Goal: Transaction & Acquisition: Purchase product/service

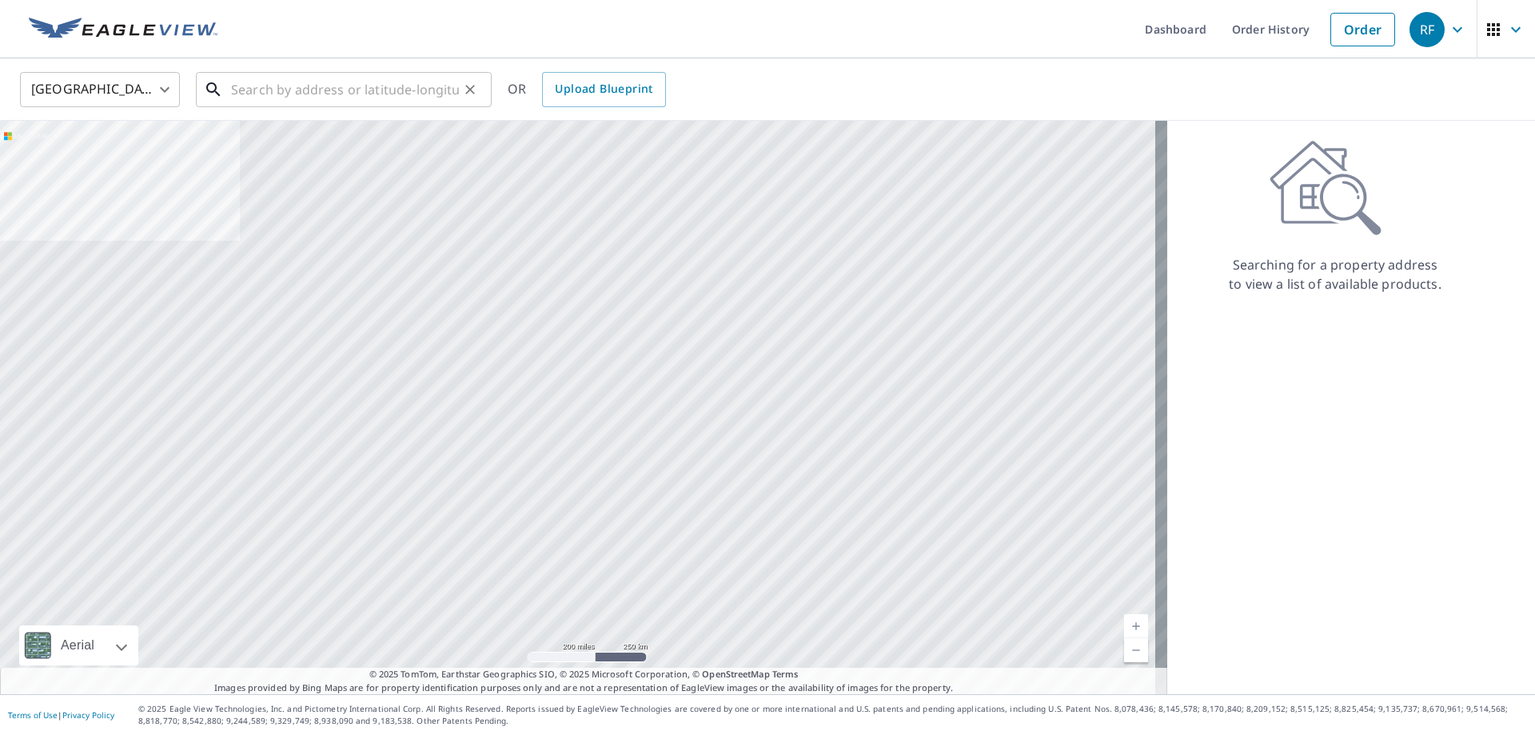
click at [309, 82] on input "text" at bounding box center [345, 89] width 228 height 45
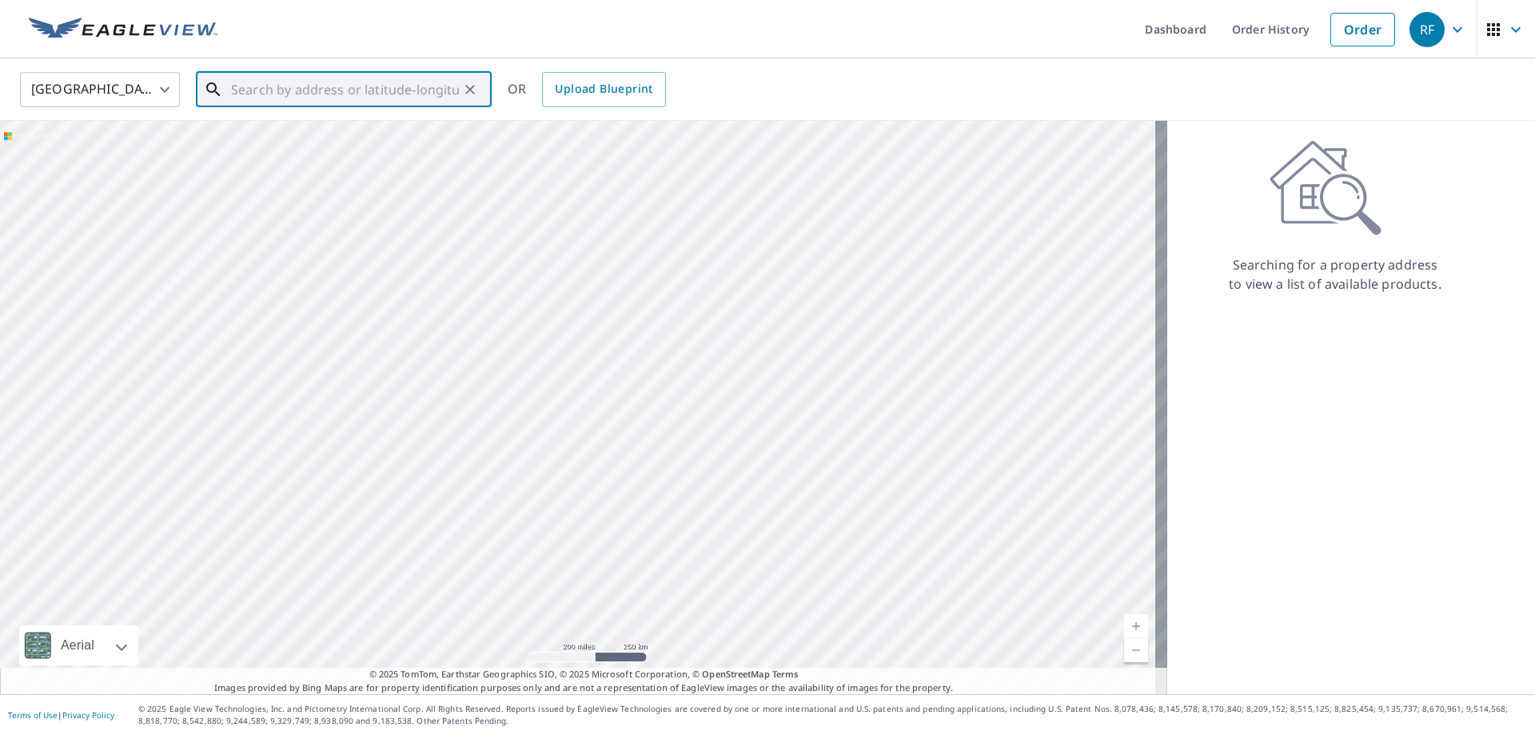
paste input "[STREET_ADDRESS][US_STATE]"
click at [312, 144] on span "100 Songbird Ln" at bounding box center [353, 135] width 251 height 19
type input "[STREET_ADDRESS]"
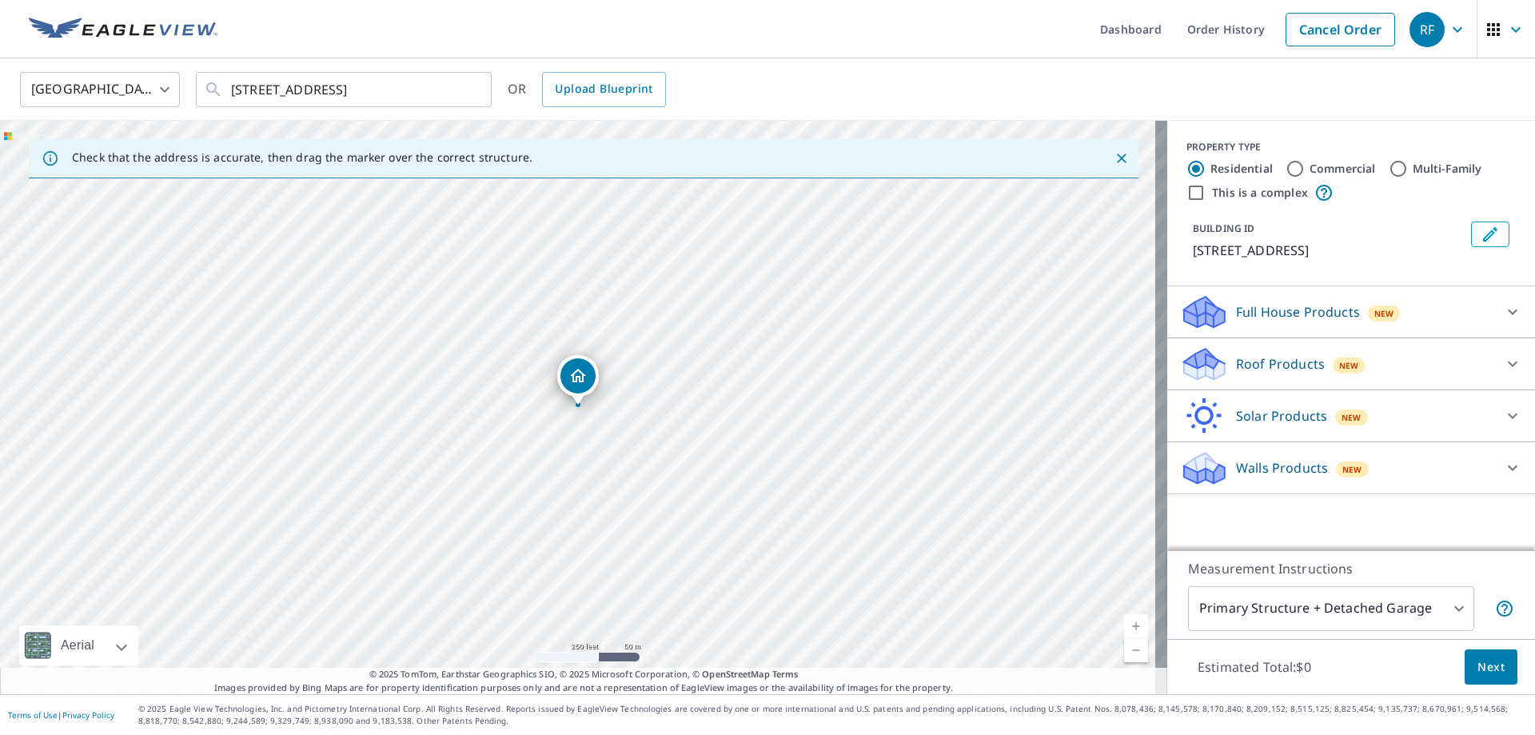
click at [1236, 369] on p "Roof Products" at bounding box center [1280, 363] width 89 height 19
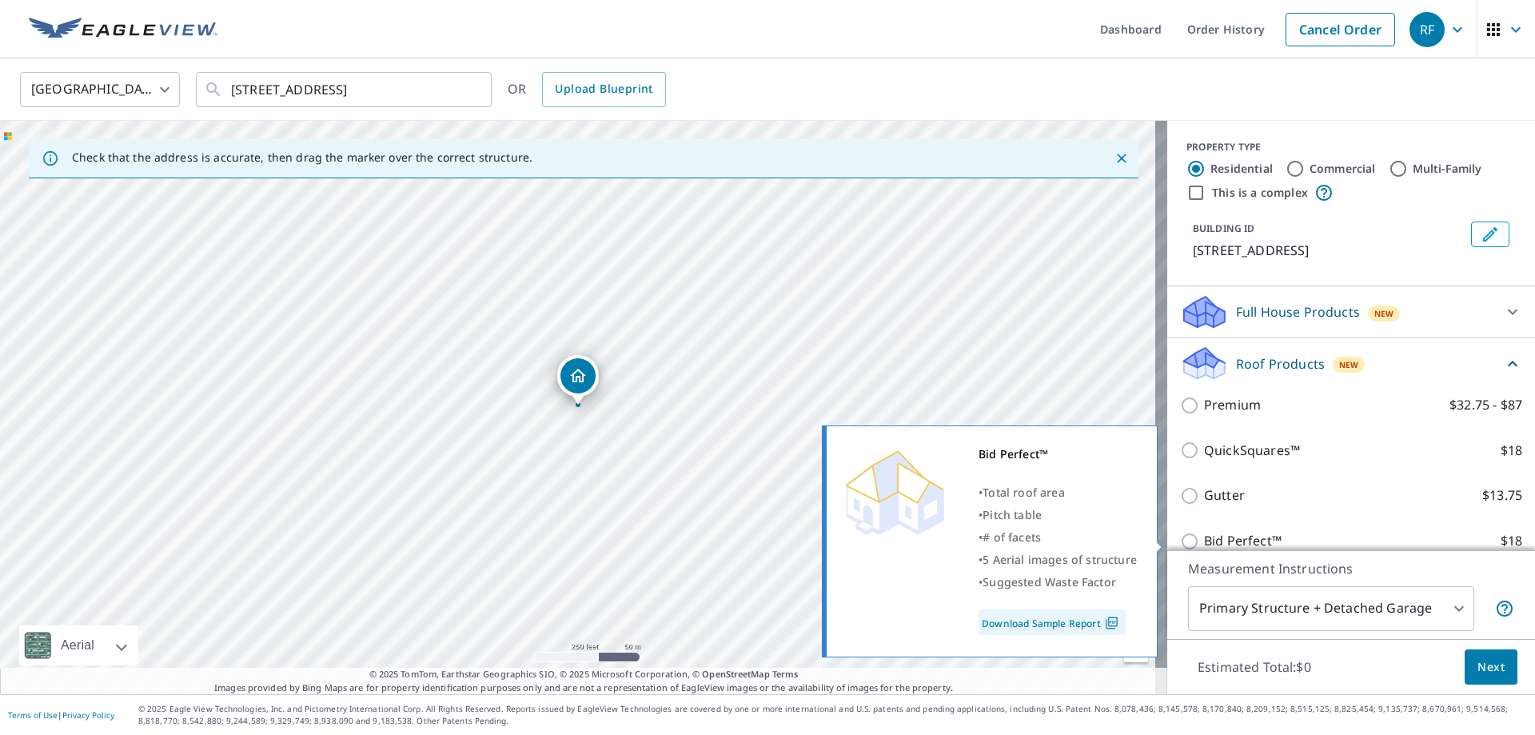
click at [1229, 532] on p "Bid Perfect™" at bounding box center [1243, 541] width 78 height 20
click at [1204, 532] on input "Bid Perfect™ $18" at bounding box center [1192, 541] width 24 height 19
checkbox input "true"
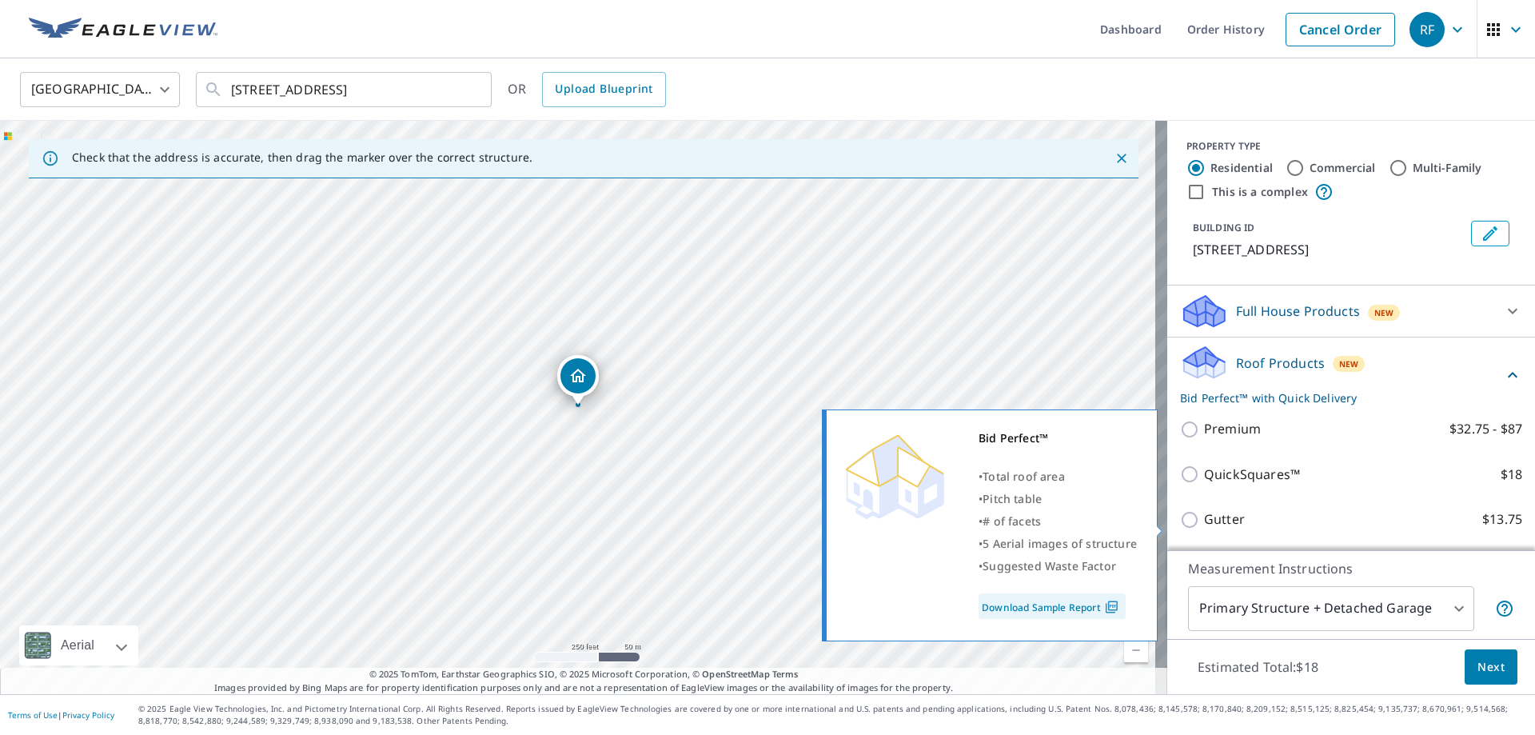
scroll to position [81, 0]
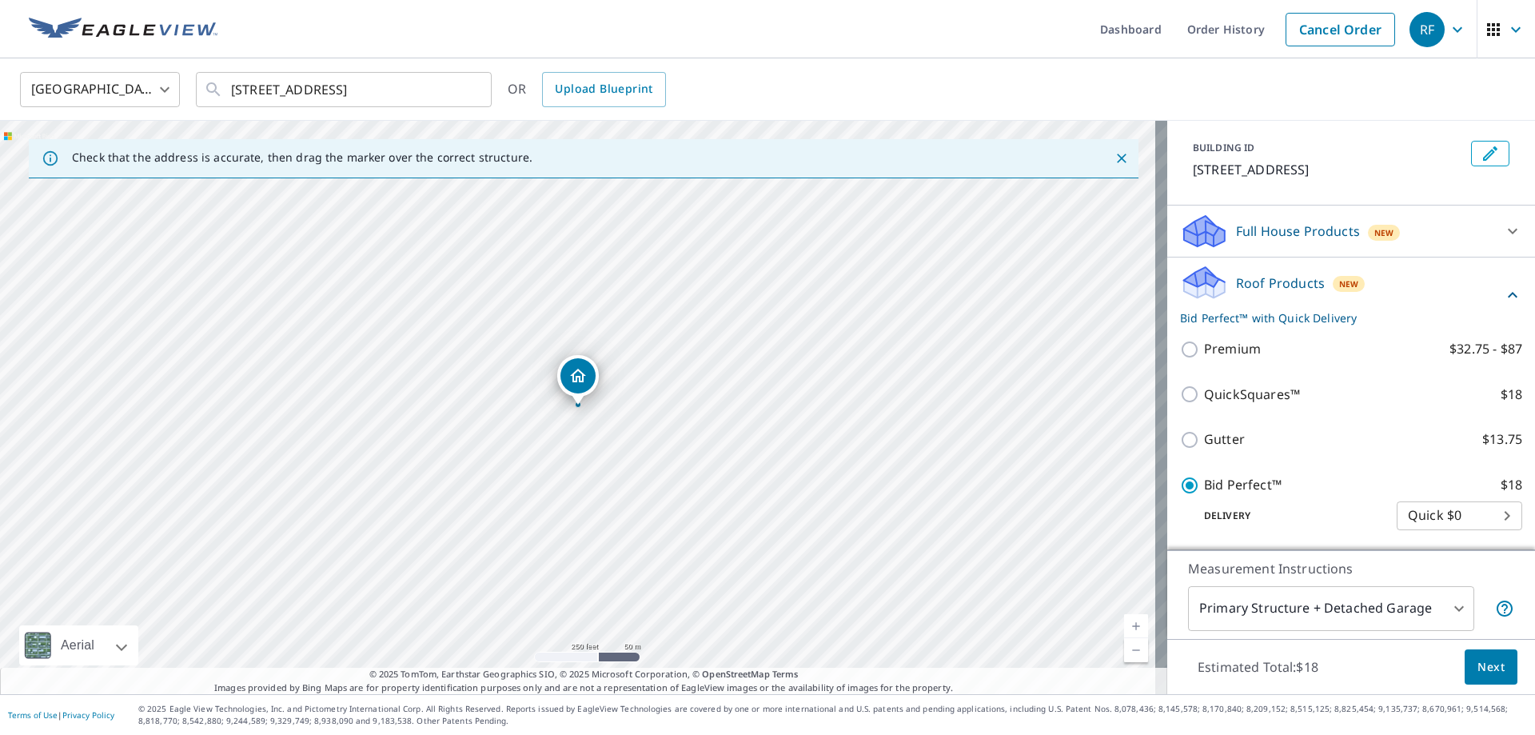
click at [1477, 667] on span "Next" at bounding box center [1490, 667] width 27 height 20
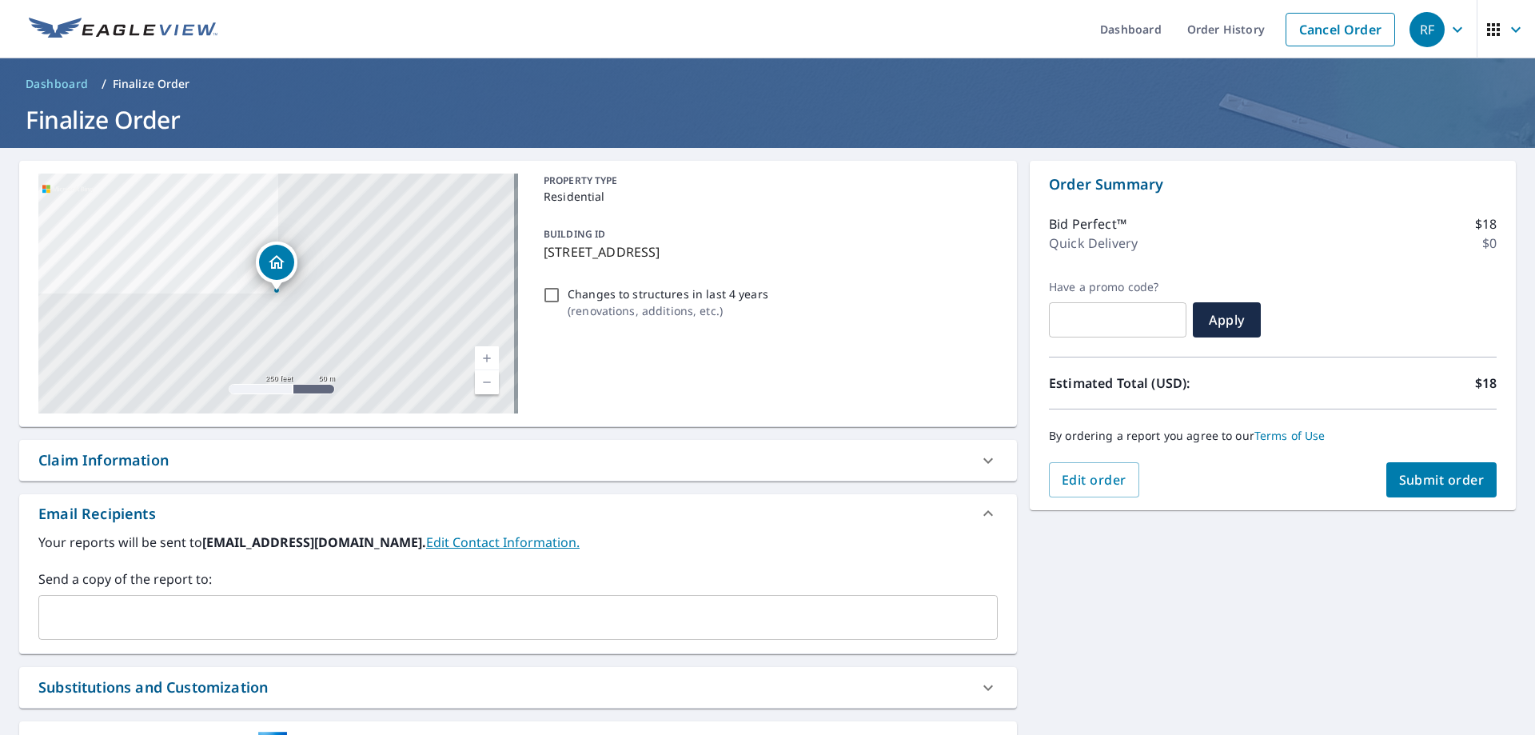
click at [341, 593] on div "Send a copy of the report to: ​" at bounding box center [517, 604] width 959 height 70
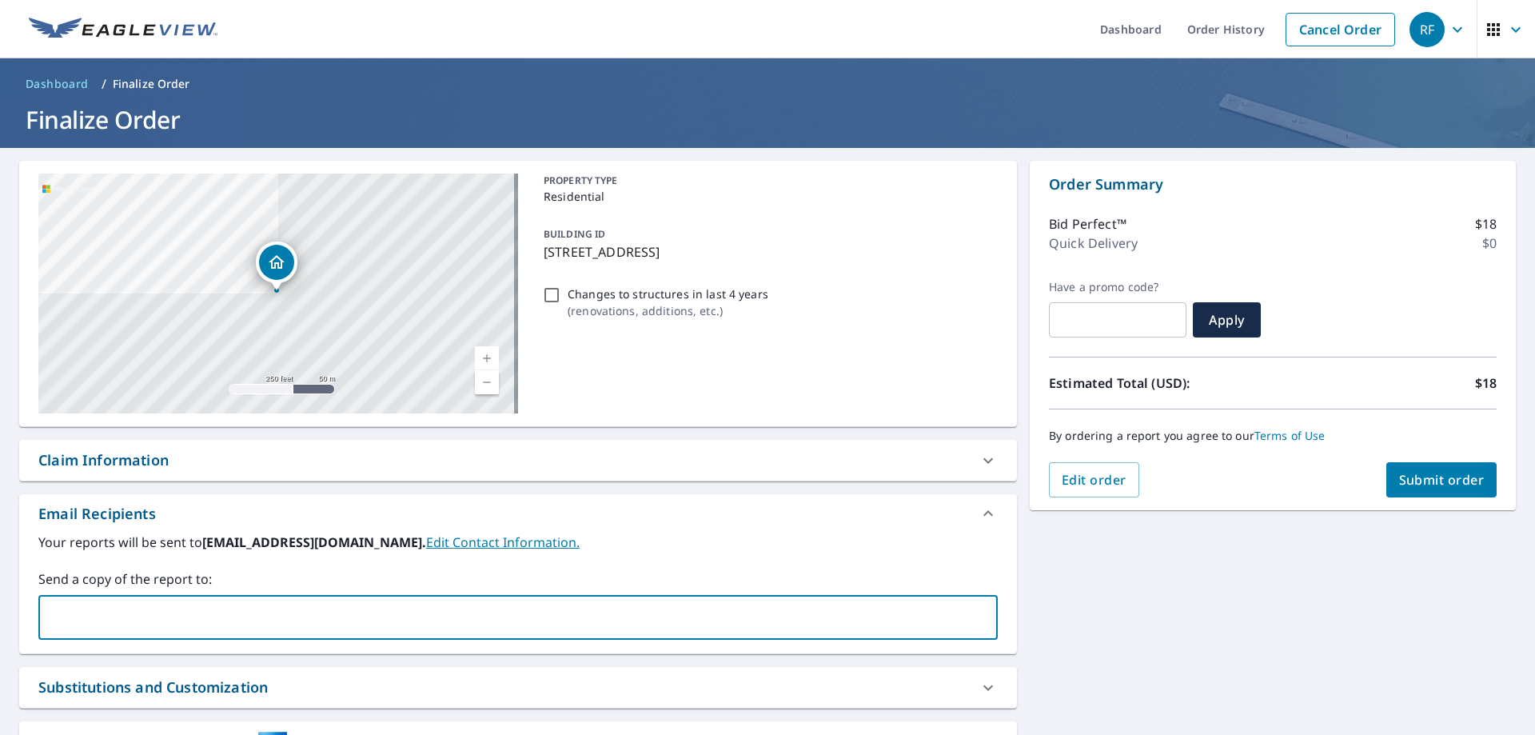
click at [336, 604] on input "text" at bounding box center [506, 617] width 921 height 30
type input "[EMAIL_ADDRESS][DOMAIN_NAME]"
click at [1409, 476] on span "Submit order" at bounding box center [1442, 480] width 86 height 18
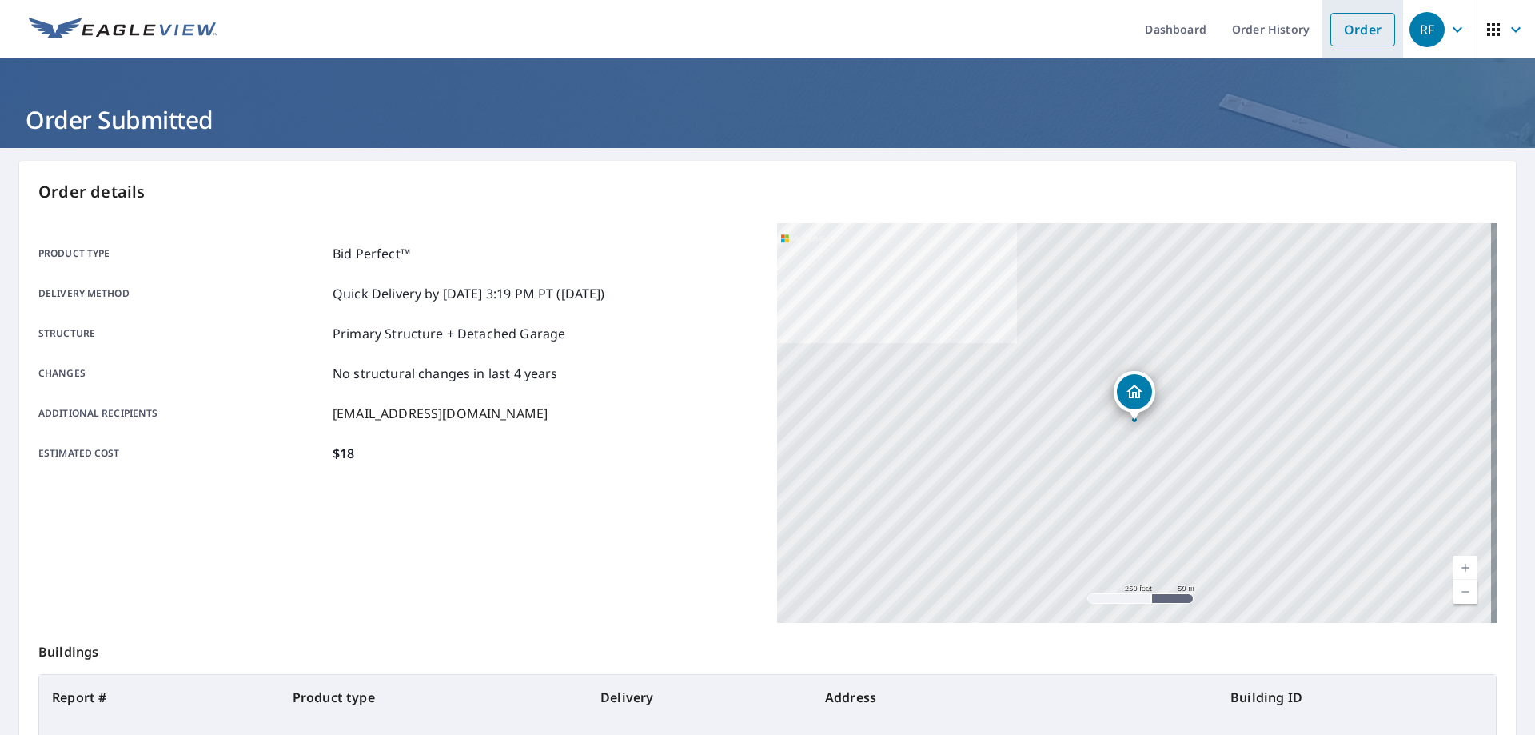
click at [1341, 34] on link "Order" at bounding box center [1362, 30] width 65 height 34
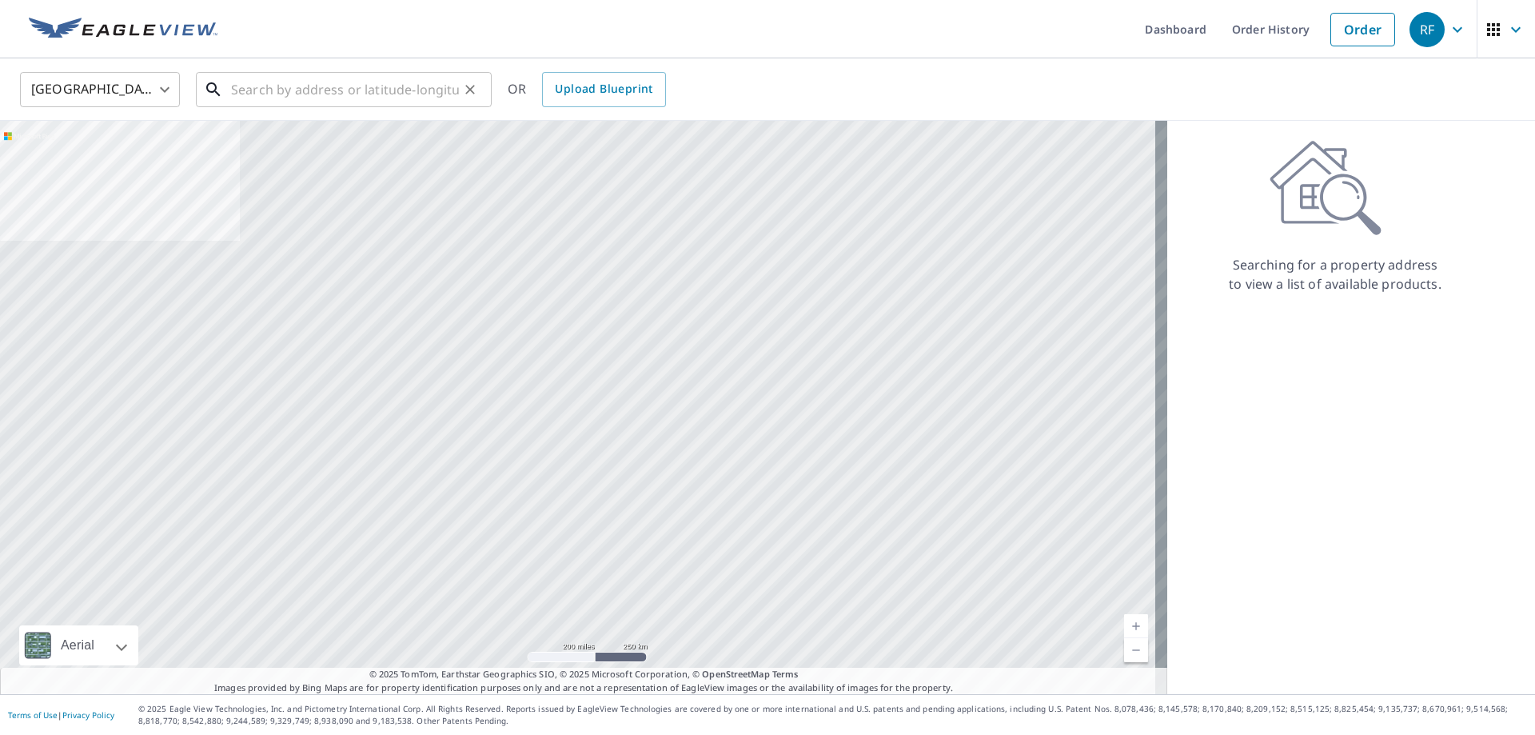
click at [312, 80] on input "text" at bounding box center [345, 89] width 228 height 45
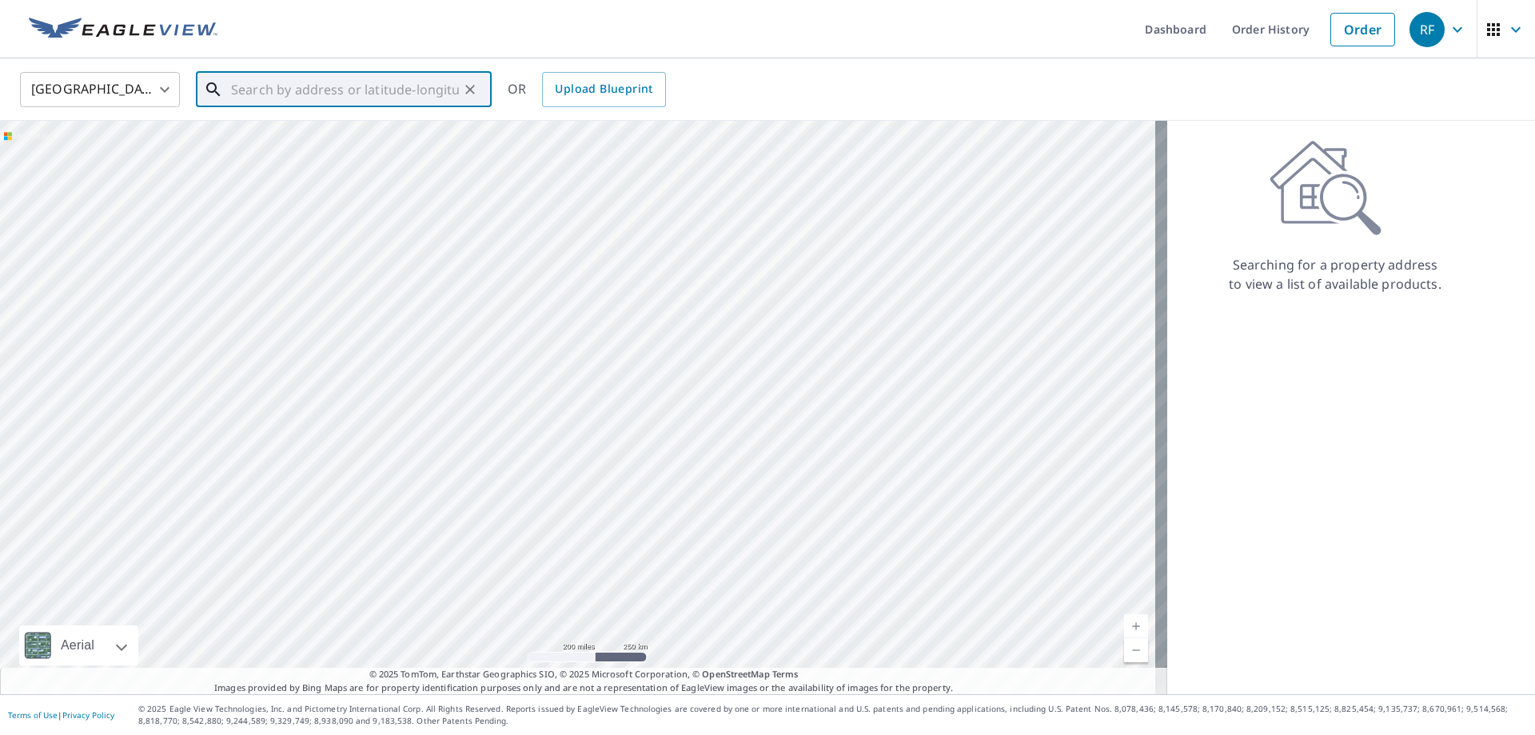
paste input "[STREET_ADDRESS]"
click at [324, 135] on span "724 Barnsley" at bounding box center [353, 135] width 251 height 19
type input "[STREET_ADDRESS]"
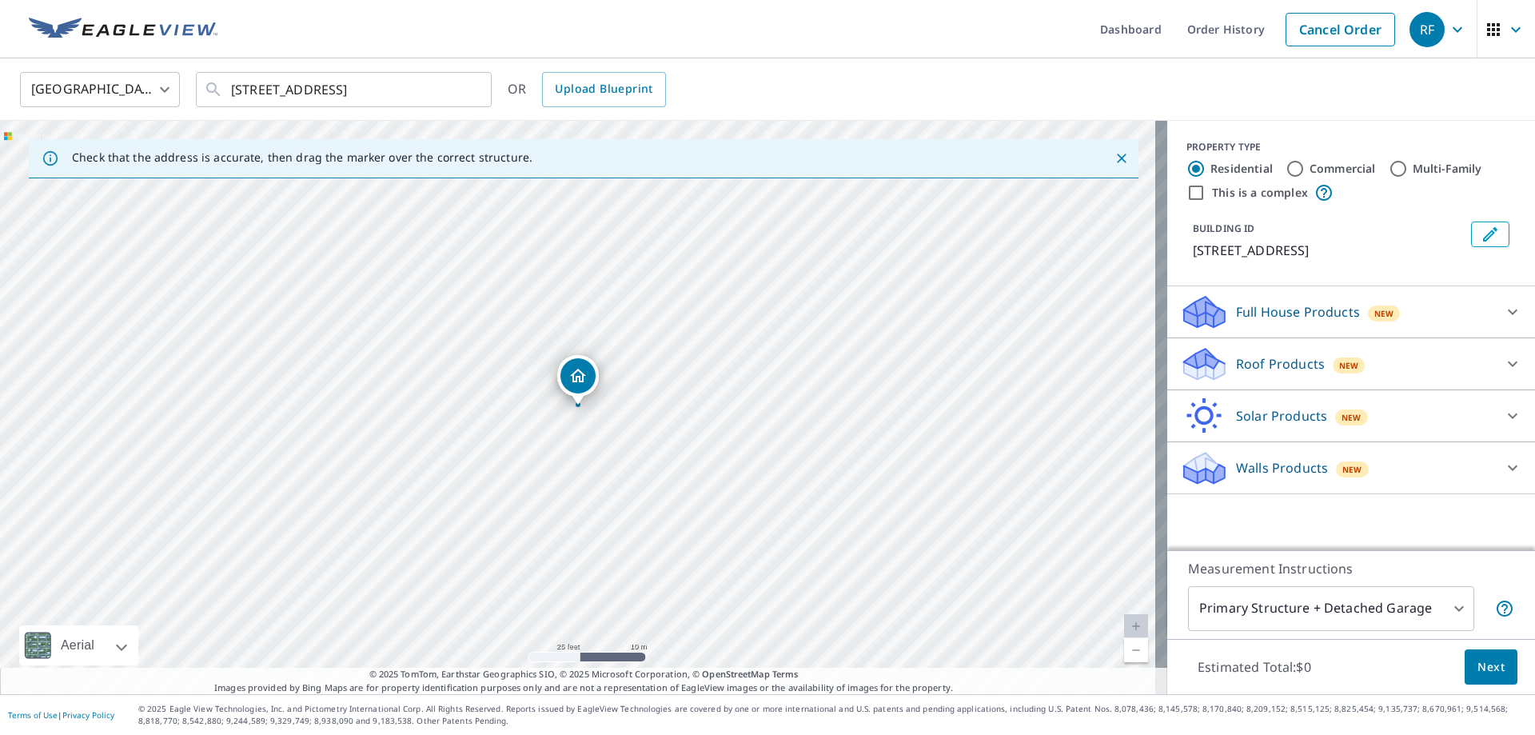
click at [1278, 365] on p "Roof Products" at bounding box center [1280, 363] width 89 height 19
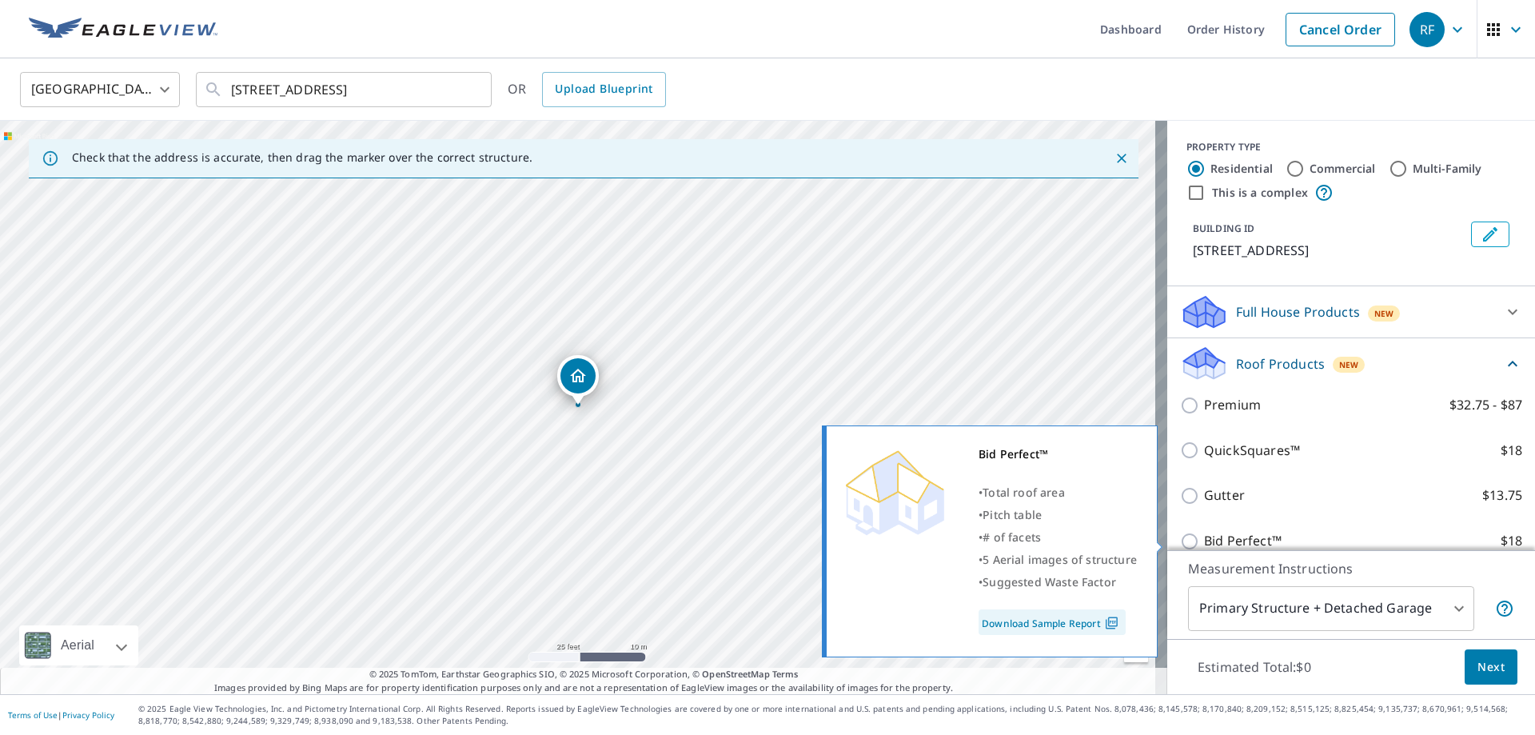
click at [1233, 536] on p "Bid Perfect™" at bounding box center [1243, 541] width 78 height 20
click at [1204, 536] on input "Bid Perfect™ $18" at bounding box center [1192, 541] width 24 height 19
checkbox input "true"
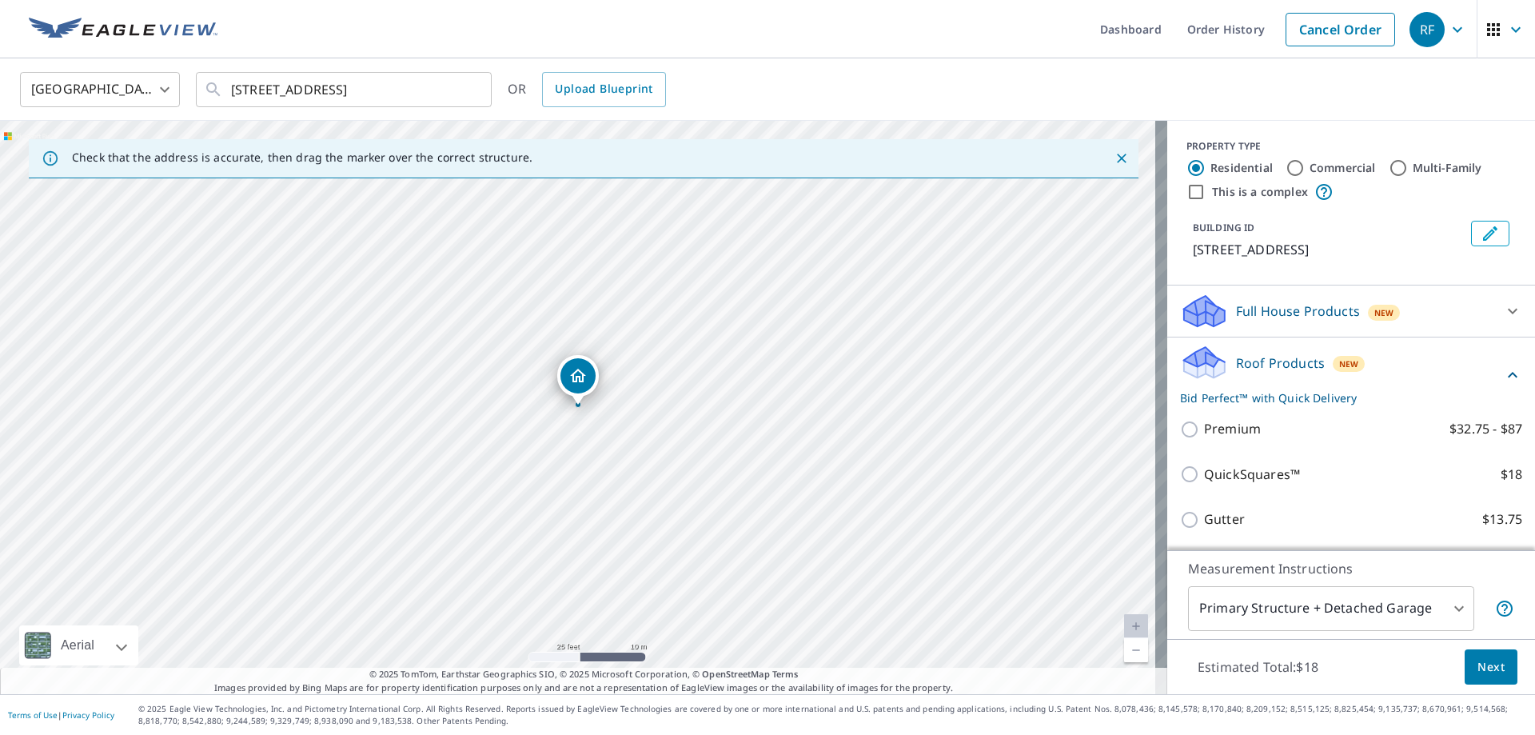
scroll to position [81, 0]
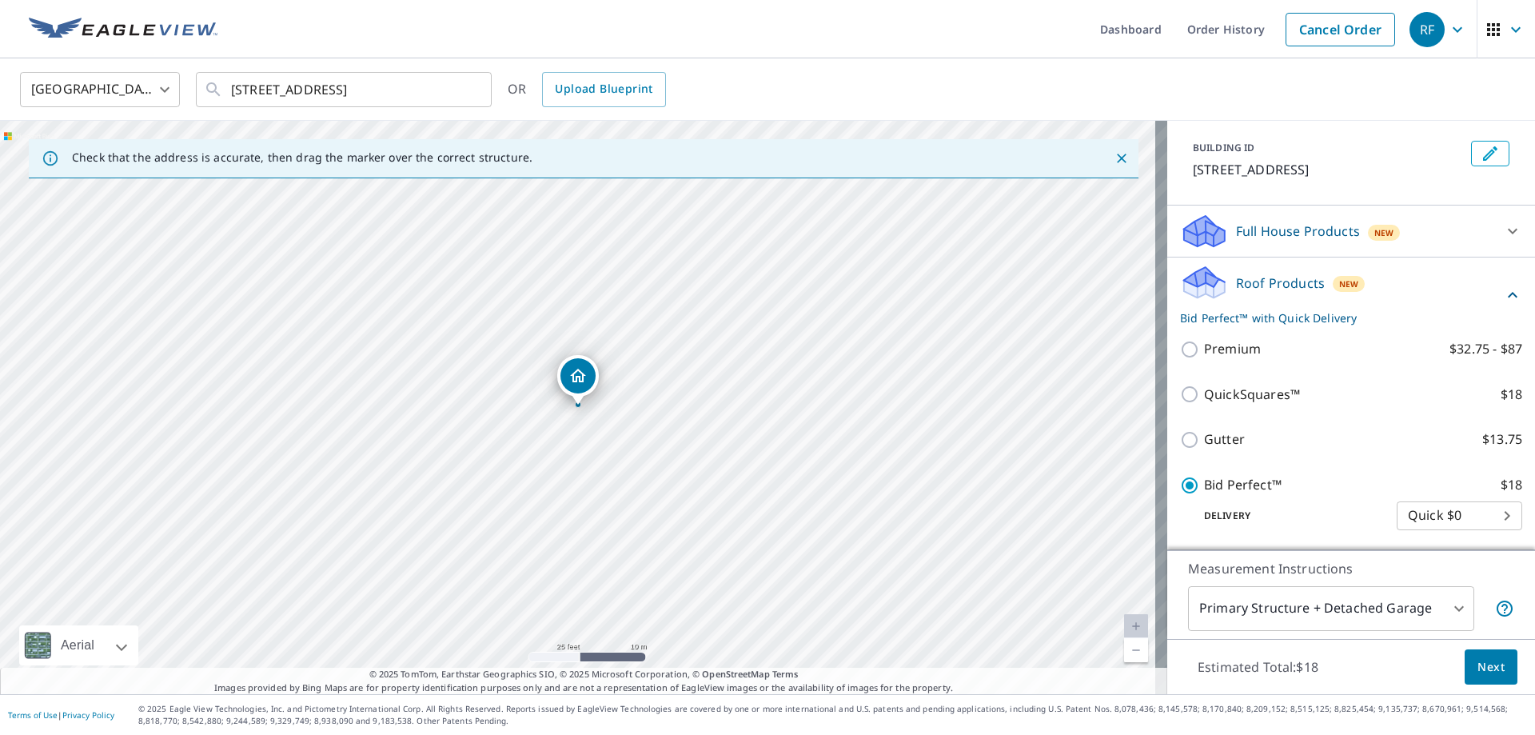
click at [1477, 663] on span "Next" at bounding box center [1490, 667] width 27 height 20
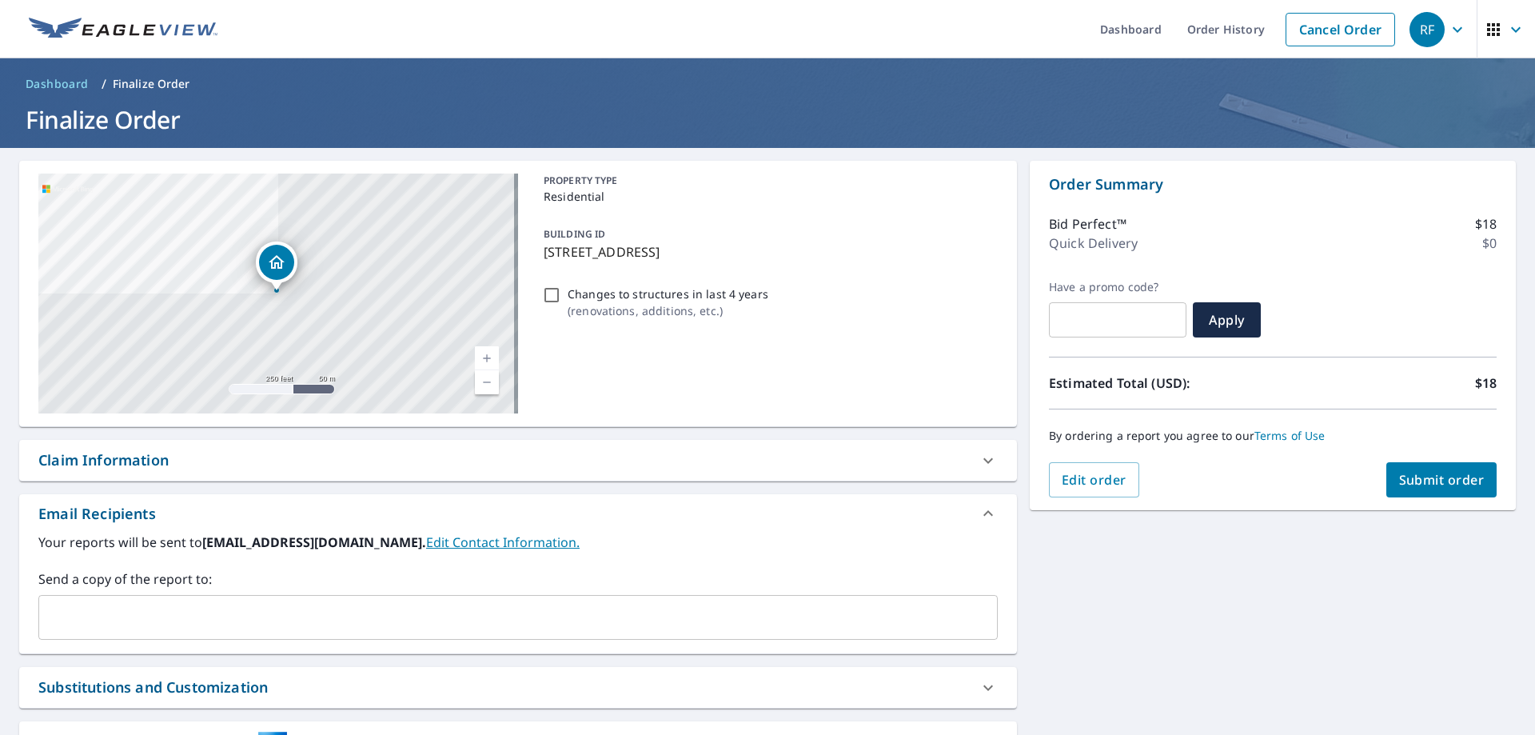
click at [245, 618] on input "text" at bounding box center [506, 617] width 921 height 30
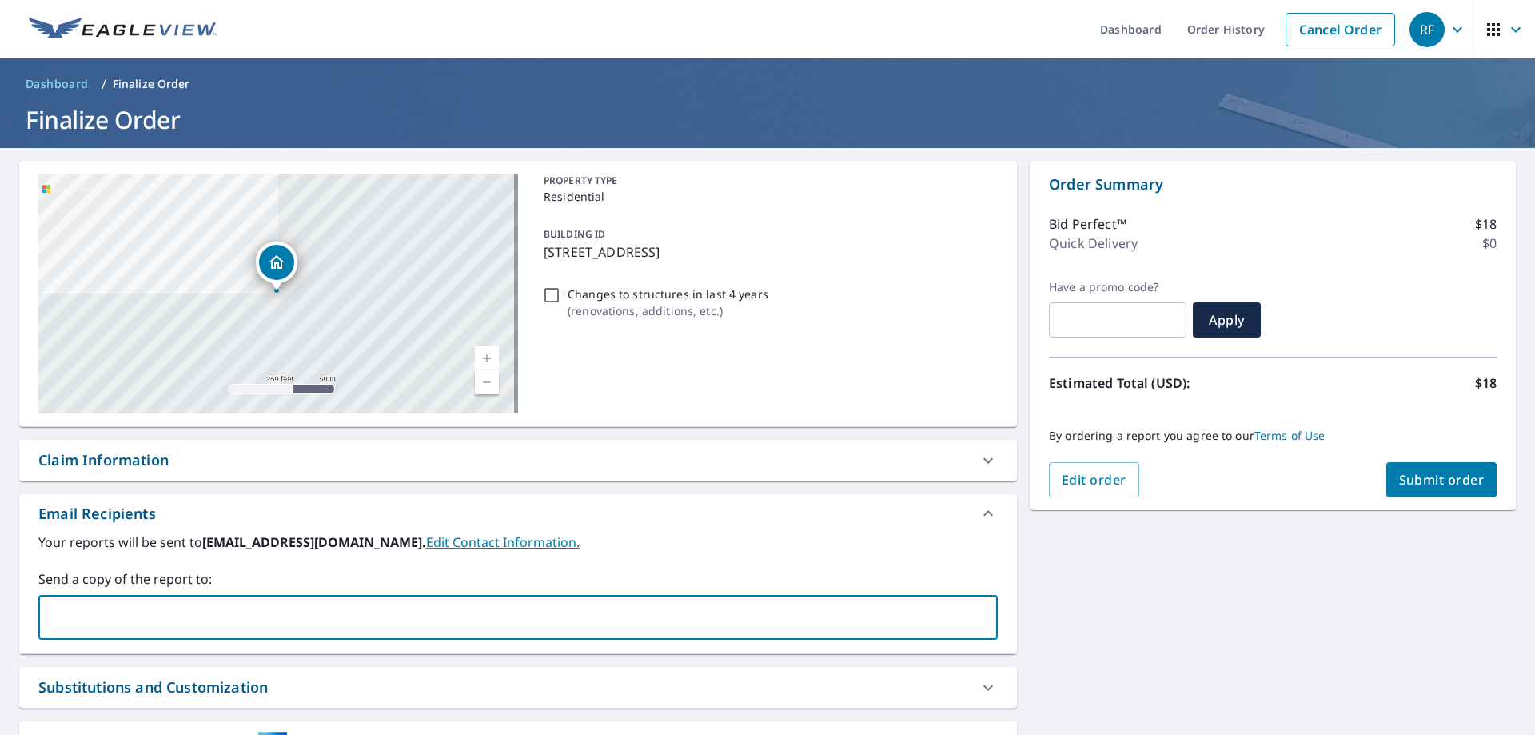
type input "[EMAIL_ADDRESS][DOMAIN_NAME]"
click at [1431, 478] on span "Submit order" at bounding box center [1442, 480] width 86 height 18
